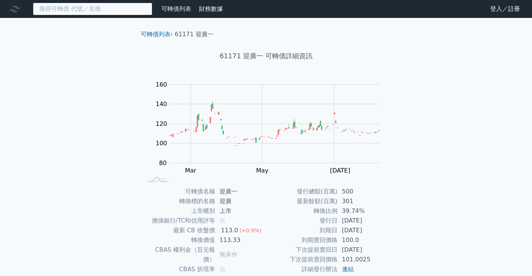
click at [69, 10] on input at bounding box center [93, 9] width 120 height 13
type input "ㄉˋ"
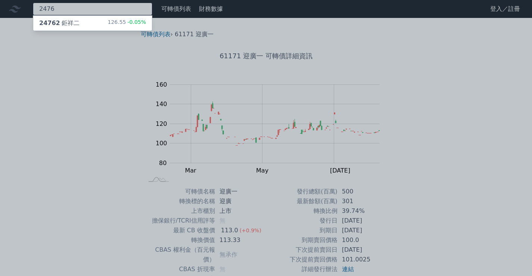
type input "2476"
click at [75, 22] on div "24762 鉅祥二" at bounding box center [59, 23] width 40 height 9
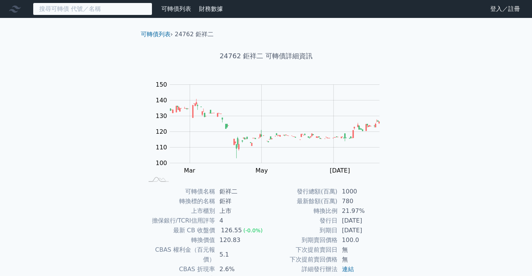
click at [84, 11] on input at bounding box center [93, 9] width 120 height 13
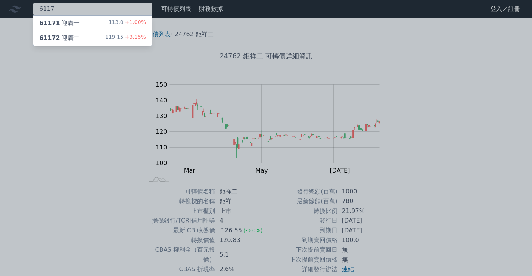
type input "6117"
click at [91, 19] on div "61171 迎廣一 113.0 +1.00%" at bounding box center [92, 23] width 119 height 15
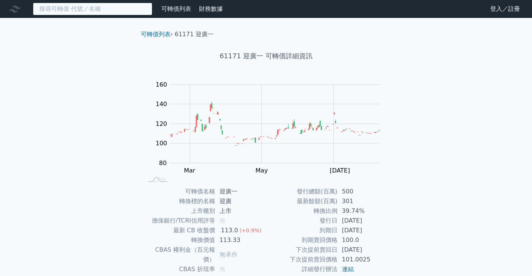
click at [83, 9] on input at bounding box center [93, 9] width 120 height 13
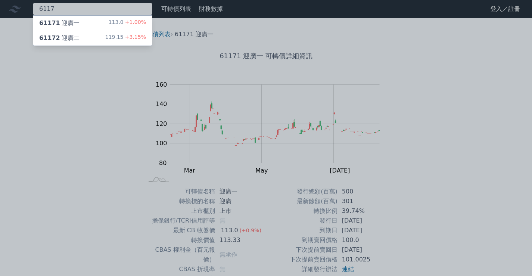
type input "6117"
click at [76, 33] on div "61172 迎廣二 119.15 +3.15%" at bounding box center [92, 38] width 119 height 15
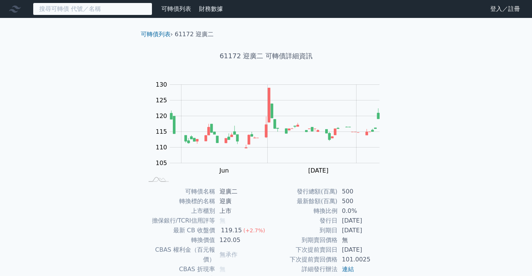
click at [93, 7] on input at bounding box center [93, 9] width 120 height 13
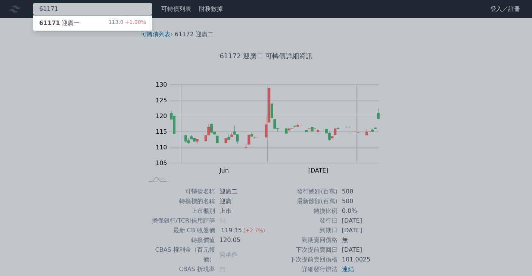
type input "61171"
click at [94, 24] on div "61171 迎廣一 113.0 +1.00%" at bounding box center [92, 23] width 119 height 15
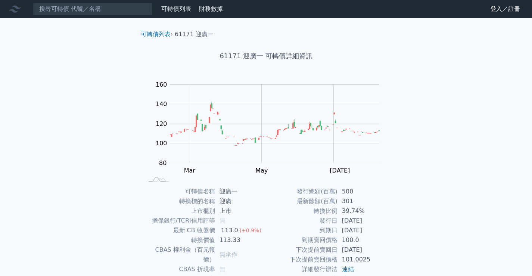
scroll to position [70, 0]
